Goal: Information Seeking & Learning: Learn about a topic

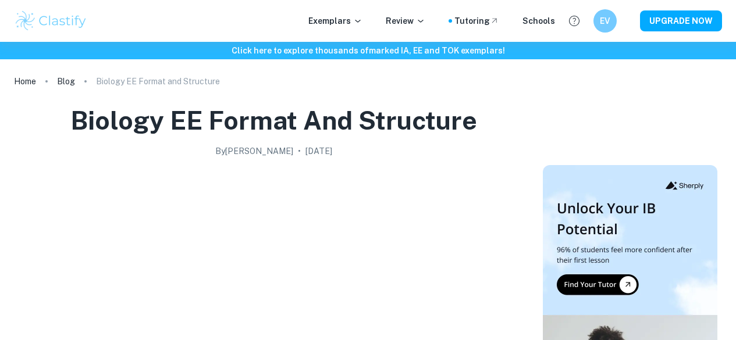
scroll to position [2316, 0]
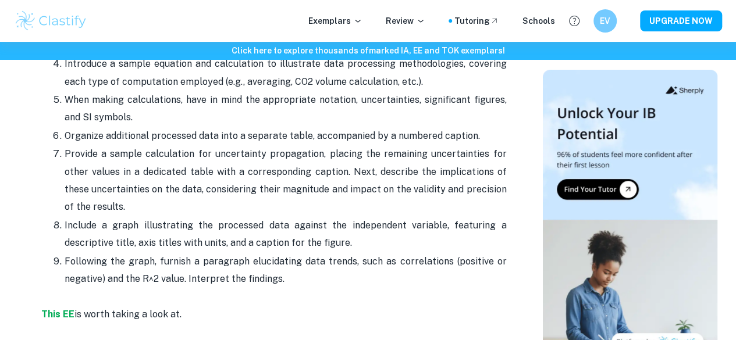
click at [175, 281] on p "Following the graph, furnish a paragraph elucidating data trends, such as corre…" at bounding box center [286, 271] width 442 height 36
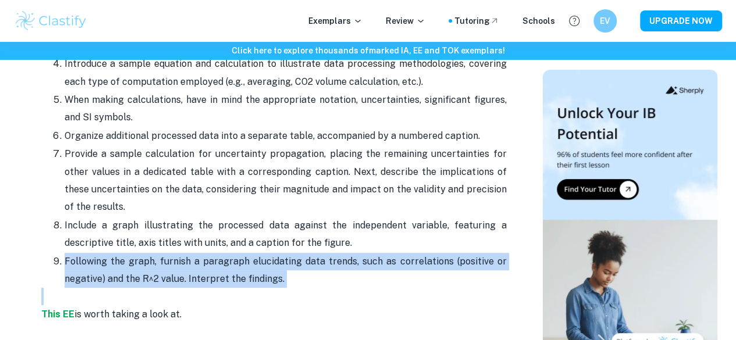
click at [175, 281] on p "Following the graph, furnish a paragraph elucidating data trends, such as corre…" at bounding box center [286, 271] width 442 height 36
copy p "Following the graph, furnish a paragraph elucidating data trends, such as corre…"
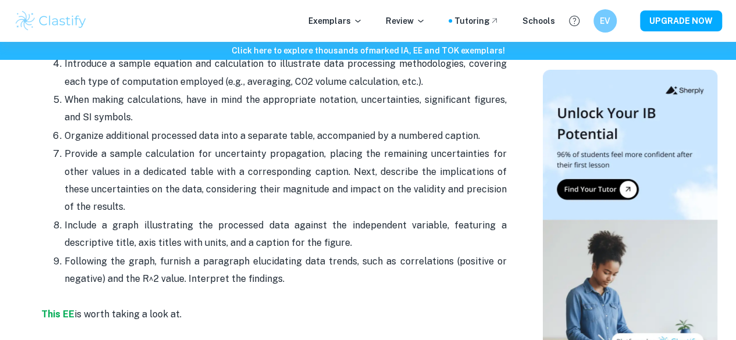
click at [244, 231] on p "Include a graph illustrating the processed data against the independent variabl…" at bounding box center [286, 235] width 442 height 36
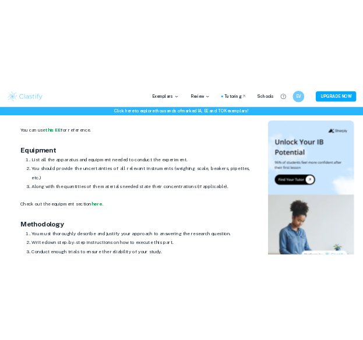
scroll to position [1604, 0]
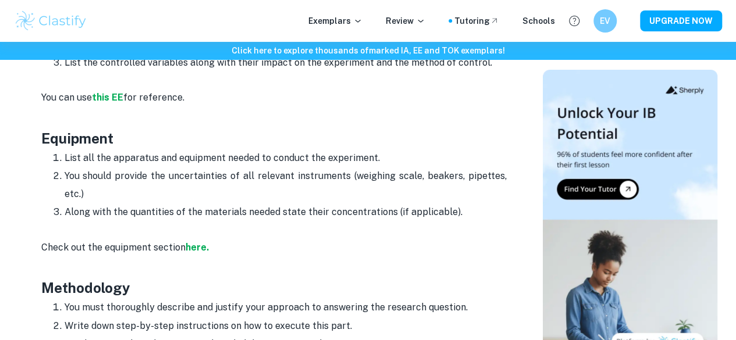
click at [228, 219] on p "Along with the quantities of the materials needed state their concentrations (i…" at bounding box center [286, 212] width 442 height 17
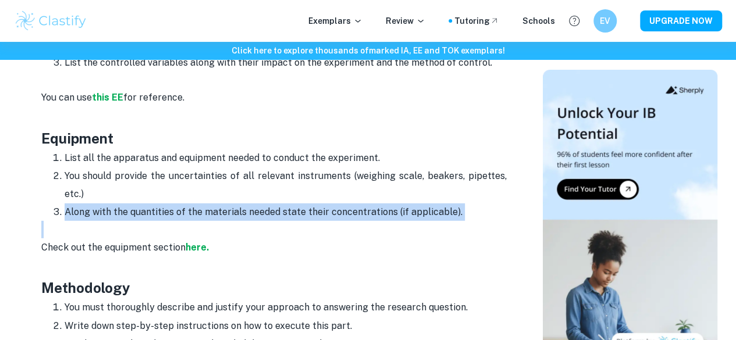
click at [228, 219] on p "Along with the quantities of the materials needed state their concentrations (i…" at bounding box center [286, 212] width 442 height 17
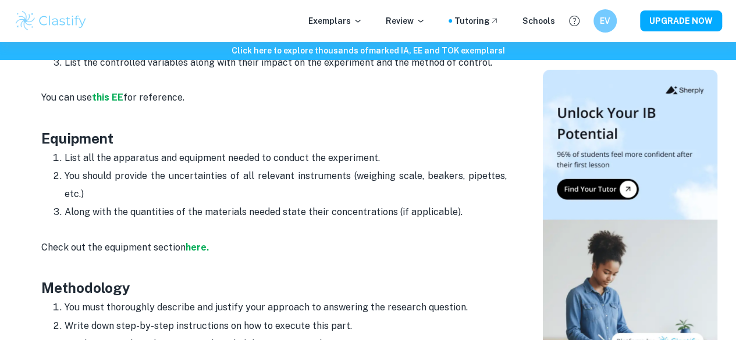
click at [279, 167] on p "List all the apparatus and equipment needed to conduct the experiment." at bounding box center [286, 158] width 442 height 17
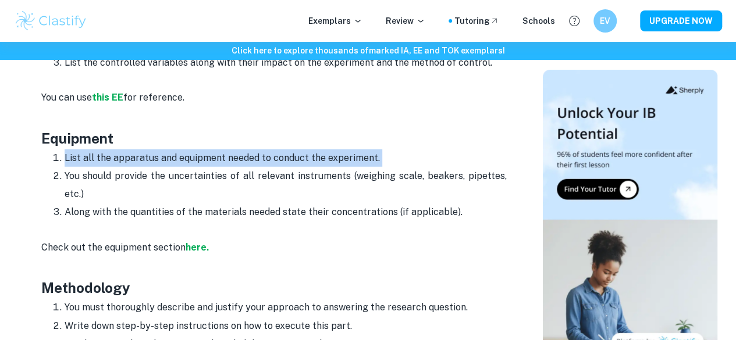
click at [279, 167] on p "List all the apparatus and equipment needed to conduct the experiment." at bounding box center [286, 158] width 442 height 17
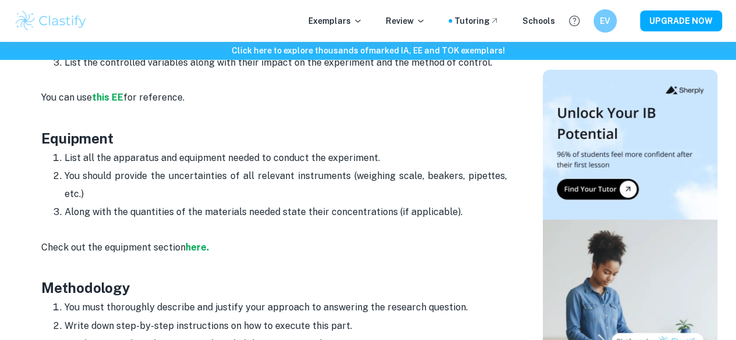
click at [291, 183] on p "You should provide the uncertainties of all relevant instruments (weighing scal…" at bounding box center [286, 186] width 442 height 36
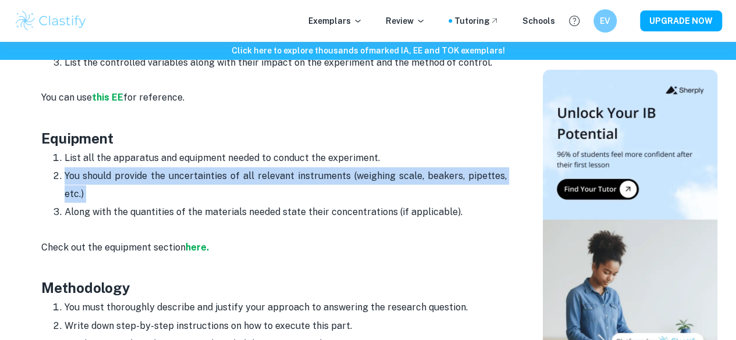
click at [291, 183] on p "You should provide the uncertainties of all relevant instruments (weighing scal…" at bounding box center [286, 186] width 442 height 36
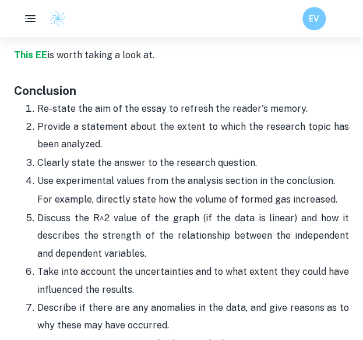
scroll to position [2999, 0]
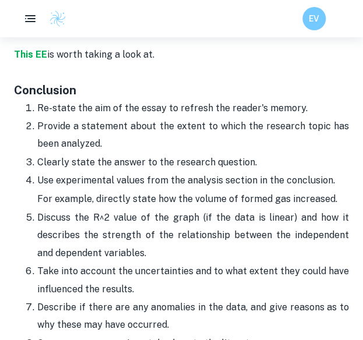
click at [207, 100] on p "Re-state the aim of the essay to refresh the reader's memory." at bounding box center [192, 108] width 311 height 17
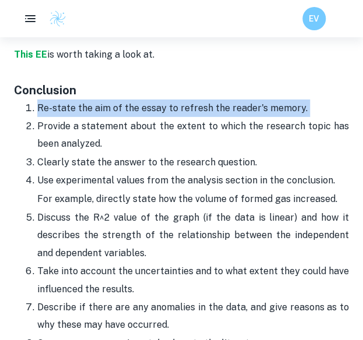
click at [207, 100] on p "Re-state the aim of the essay to refresh the reader's memory." at bounding box center [192, 108] width 311 height 17
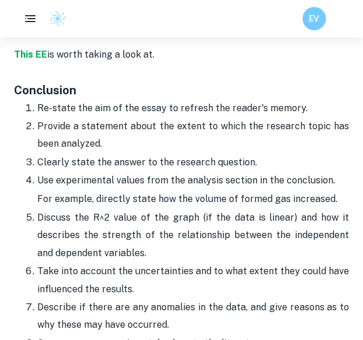
click at [209, 118] on p "Provide a statement about the extent to which the research topic has been analy…" at bounding box center [192, 136] width 311 height 36
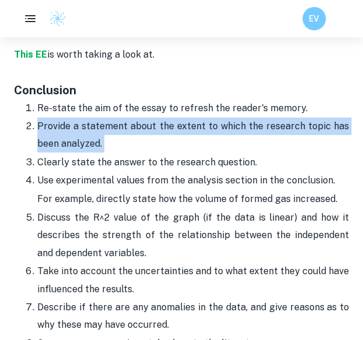
click at [209, 118] on p "Provide a statement about the extent to which the research topic has been analy…" at bounding box center [192, 136] width 311 height 36
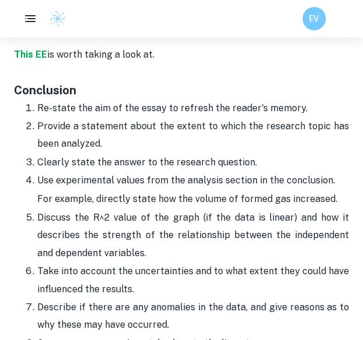
click at [207, 154] on p "Clearly state the answer to the research question." at bounding box center [192, 162] width 311 height 17
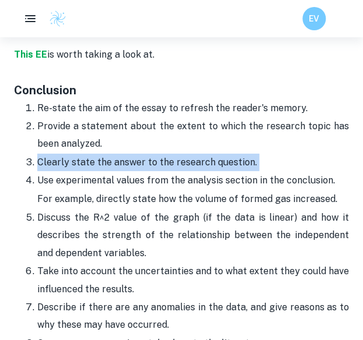
click at [207, 154] on p "Clearly state the answer to the research question." at bounding box center [192, 162] width 311 height 17
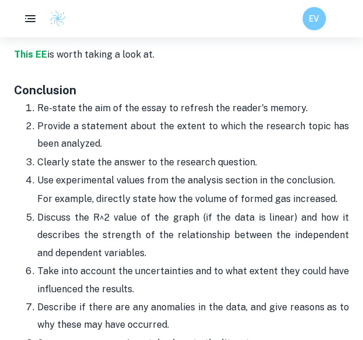
click at [208, 171] on li "Use experimental values from the analysis section in the conclusion. For exampl…" at bounding box center [192, 189] width 311 height 37
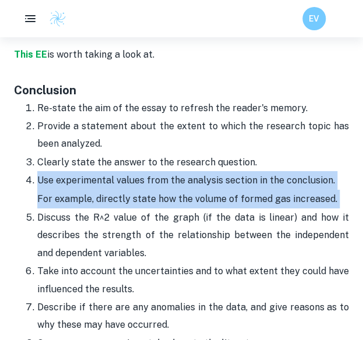
click at [208, 171] on li "Use experimental values from the analysis section in the conclusion. For exampl…" at bounding box center [192, 189] width 311 height 37
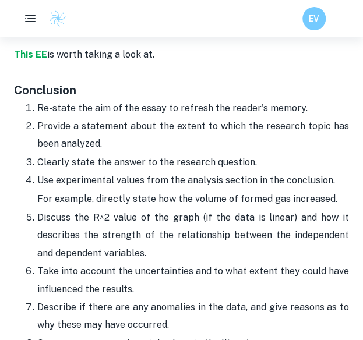
click at [210, 209] on p "Discuss the R^2 value of the graph (if the data is linear) and how it describes…" at bounding box center [192, 235] width 311 height 53
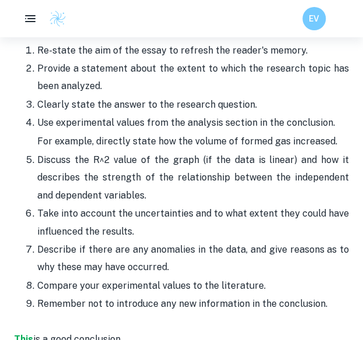
scroll to position [3057, 0]
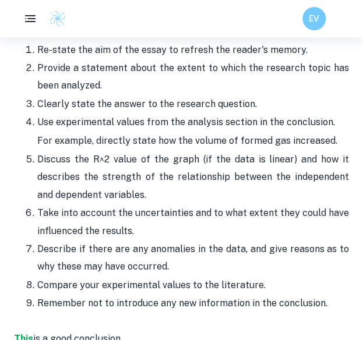
click at [228, 151] on p "Discuss the R^2 value of the graph (if the data is linear) and how it describes…" at bounding box center [192, 177] width 311 height 53
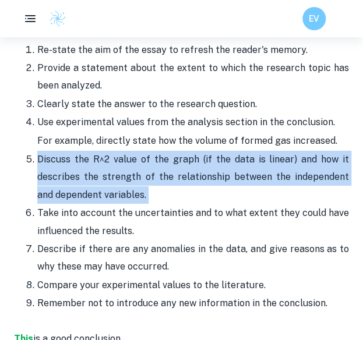
click at [228, 151] on p "Discuss the R^2 value of the graph (if the data is linear) and how it describes…" at bounding box center [192, 177] width 311 height 53
click at [246, 174] on p "Discuss the R^2 value of the graph (if the data is linear) and how it describes…" at bounding box center [192, 177] width 311 height 53
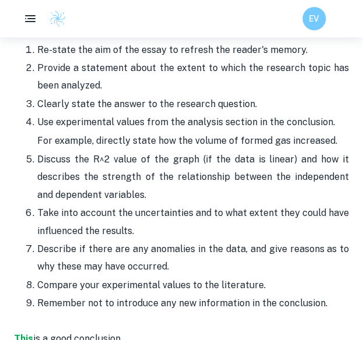
click at [249, 204] on p "Take into account the uncertainties and to what extent they could have influenc…" at bounding box center [192, 222] width 311 height 36
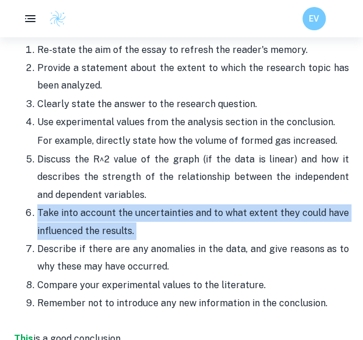
click at [249, 204] on p "Take into account the uncertainties and to what extent they could have influenc…" at bounding box center [192, 222] width 311 height 36
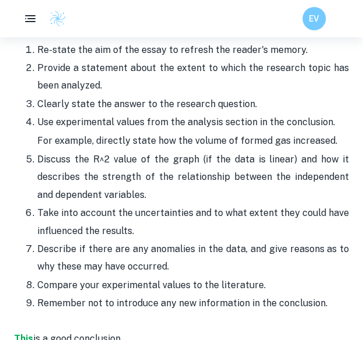
click at [243, 244] on p "Describe if there are any anomalies in the data, and give reasons as to why the…" at bounding box center [192, 258] width 311 height 36
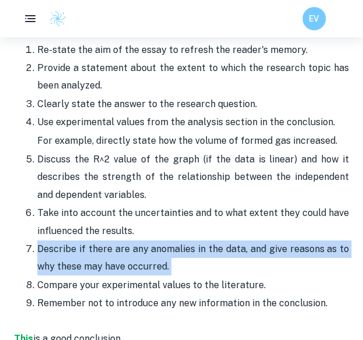
click at [243, 244] on p "Describe if there are any anomalies in the data, and give reasons as to why the…" at bounding box center [192, 258] width 311 height 36
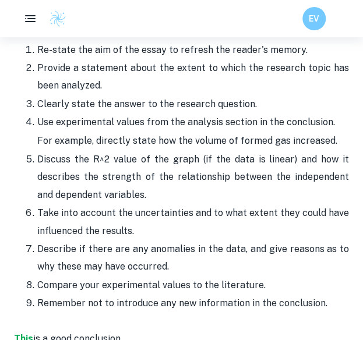
click at [247, 276] on p "Compare your experimental values to the literature." at bounding box center [192, 284] width 311 height 17
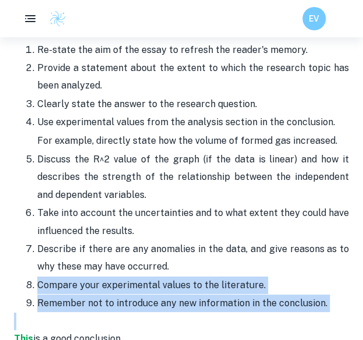
drag, startPoint x: 247, startPoint y: 257, endPoint x: 258, endPoint y: 281, distance: 27.1
click at [258, 281] on ol "Re-state the aim of the essay to refresh the reader's memory. Provide a stateme…" at bounding box center [181, 177] width 335 height 272
click at [258, 295] on p "Remember not to introduce any new information in the conclusion." at bounding box center [192, 303] width 311 height 17
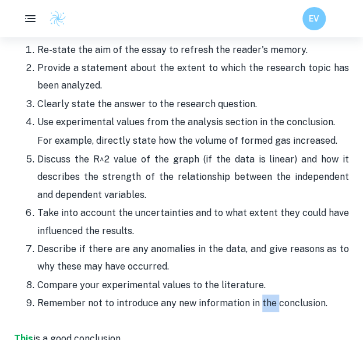
click at [258, 295] on p "Remember not to introduce any new information in the conclusion." at bounding box center [192, 303] width 311 height 17
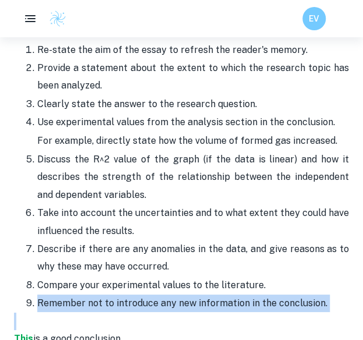
click at [258, 295] on p "Remember not to introduce any new information in the conclusion." at bounding box center [192, 303] width 311 height 17
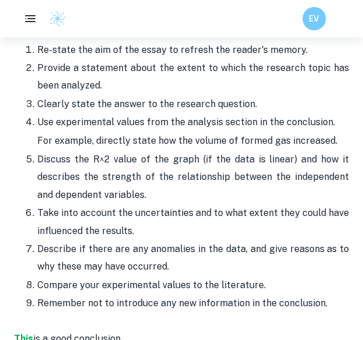
click at [220, 276] on p "Compare your experimental values to the literature." at bounding box center [192, 284] width 311 height 17
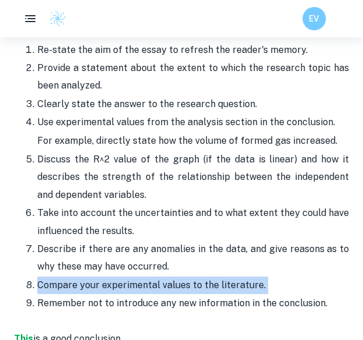
click at [220, 276] on p "Compare your experimental values to the literature." at bounding box center [192, 284] width 311 height 17
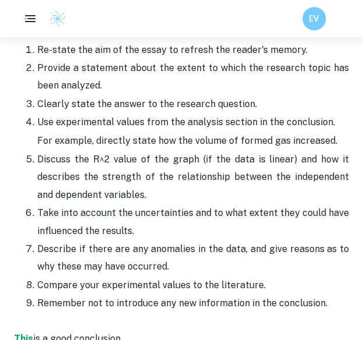
click at [222, 240] on p "Describe if there are any anomalies in the data, and give reasons as to why the…" at bounding box center [192, 258] width 311 height 36
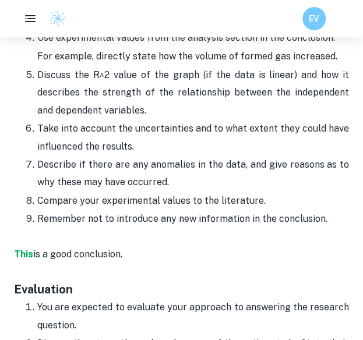
scroll to position [3150, 0]
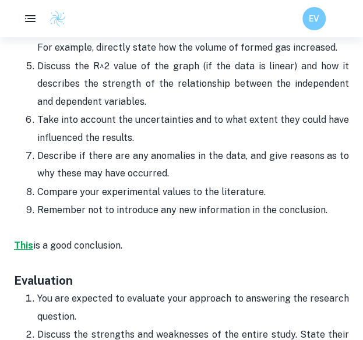
click at [23, 240] on strong "This" at bounding box center [23, 245] width 19 height 11
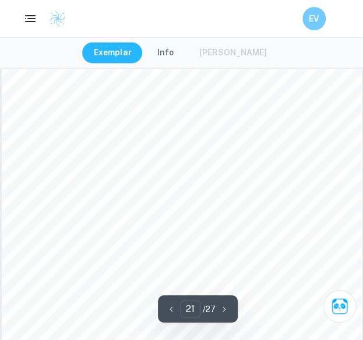
scroll to position [10502, 0]
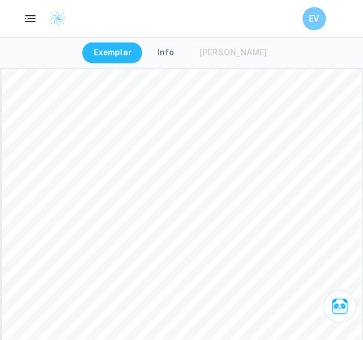
type input "20"
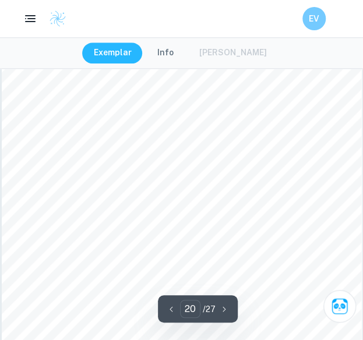
scroll to position [10052, 0]
